Goal: Task Accomplishment & Management: Use online tool/utility

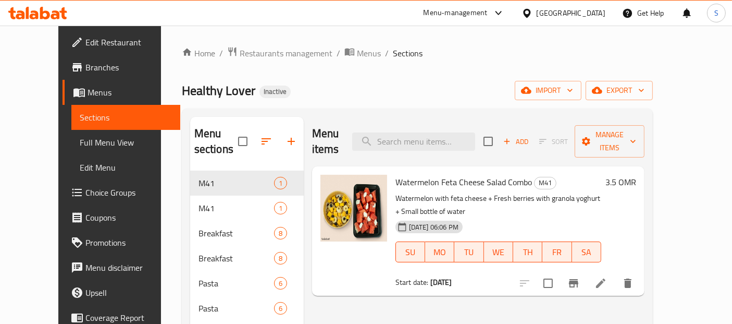
click at [537, 9] on div at bounding box center [529, 12] width 15 height 11
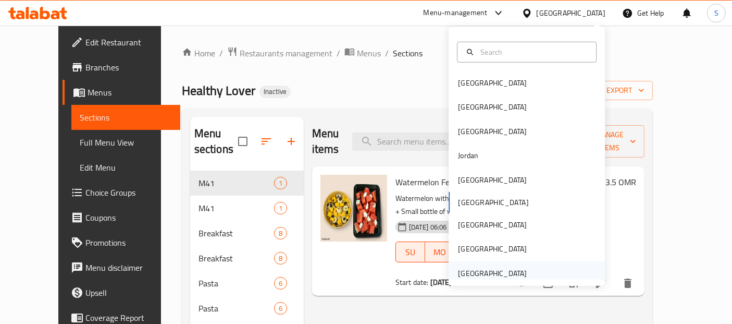
click at [520, 266] on div "[GEOGRAPHIC_DATA]" at bounding box center [492, 273] width 85 height 24
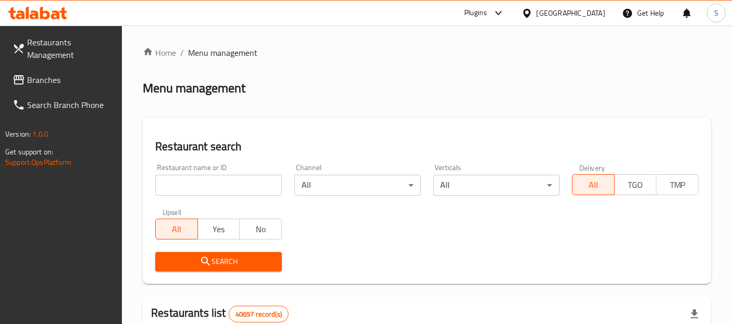
click at [63, 78] on span "Branches" at bounding box center [70, 80] width 87 height 13
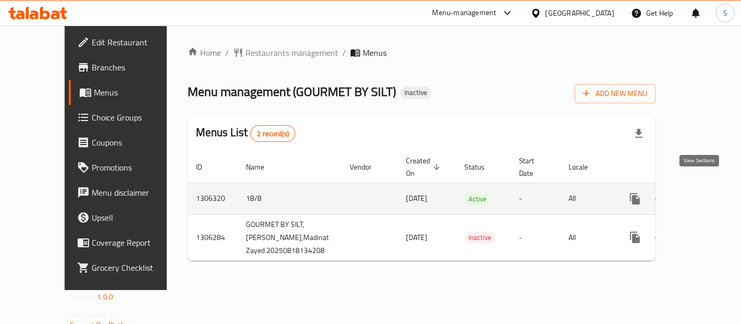
click at [704, 192] on icon "enhanced table" at bounding box center [710, 198] width 13 height 13
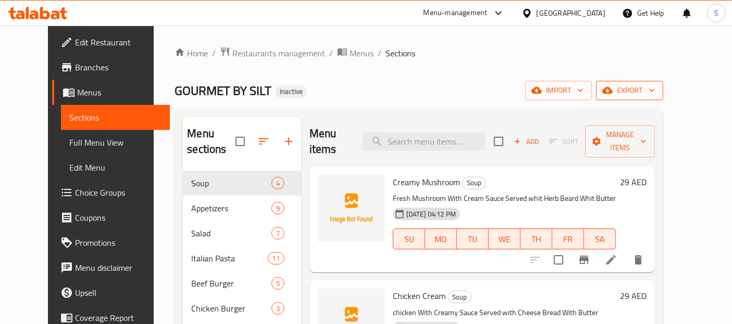
click at [655, 94] on span "export" at bounding box center [630, 90] width 51 height 13
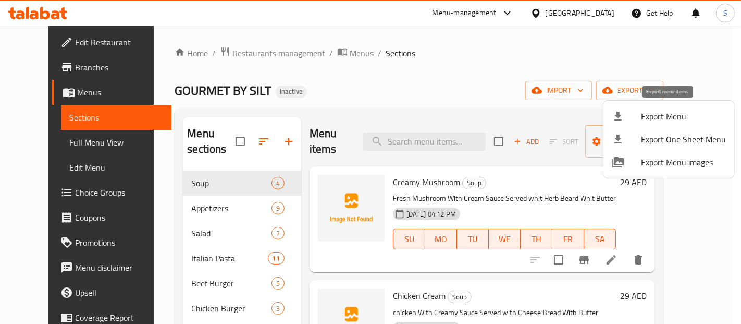
click at [651, 117] on span "Export Menu" at bounding box center [683, 116] width 85 height 13
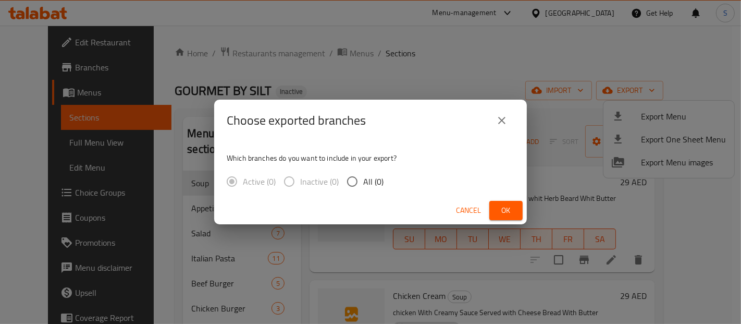
click at [354, 185] on input "All (0)" at bounding box center [352, 181] width 22 height 22
radio input "true"
click at [511, 207] on span "Ok" at bounding box center [506, 210] width 17 height 13
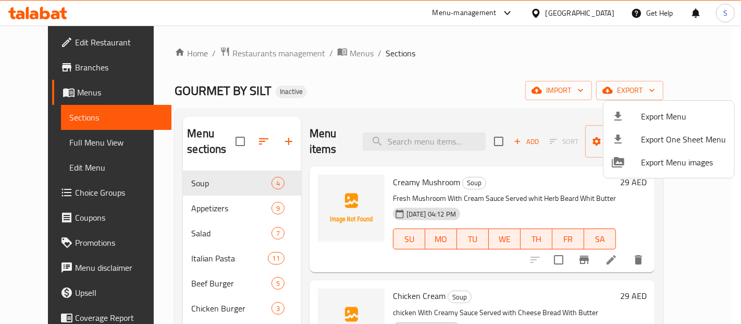
drag, startPoint x: 58, startPoint y: 151, endPoint x: 63, endPoint y: 142, distance: 10.0
click at [63, 142] on div at bounding box center [370, 162] width 741 height 324
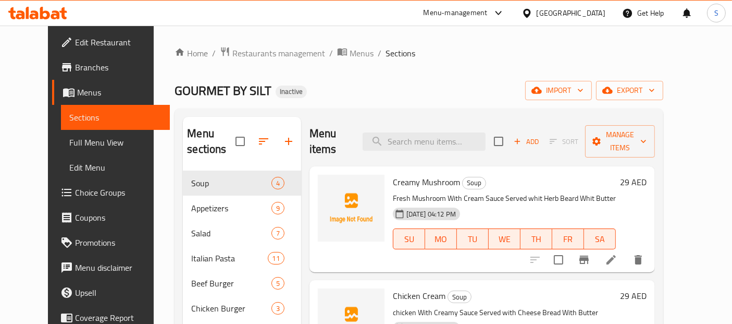
click at [69, 142] on span "Full Menu View" at bounding box center [115, 142] width 93 height 13
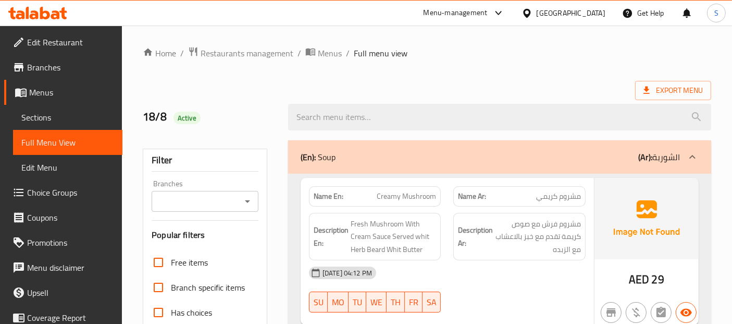
click at [637, 53] on ol "Home / Restaurants management / Menus / Full menu view" at bounding box center [427, 53] width 569 height 14
click at [406, 82] on div "Export Menu" at bounding box center [427, 90] width 569 height 19
